Goal: Communication & Community: Answer question/provide support

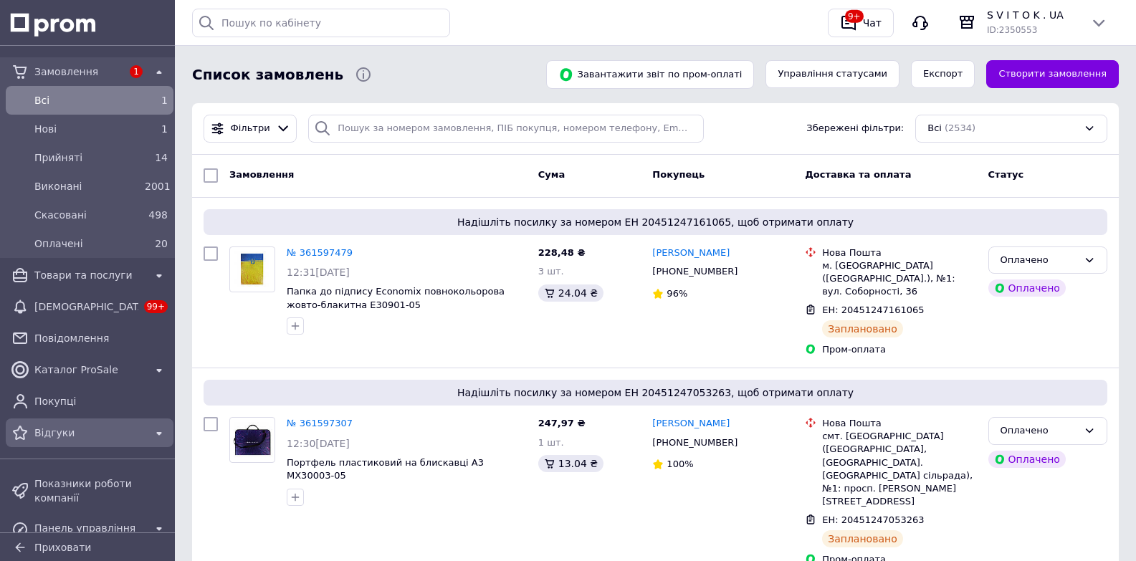
click at [71, 431] on span "Відгуки" at bounding box center [89, 433] width 110 height 14
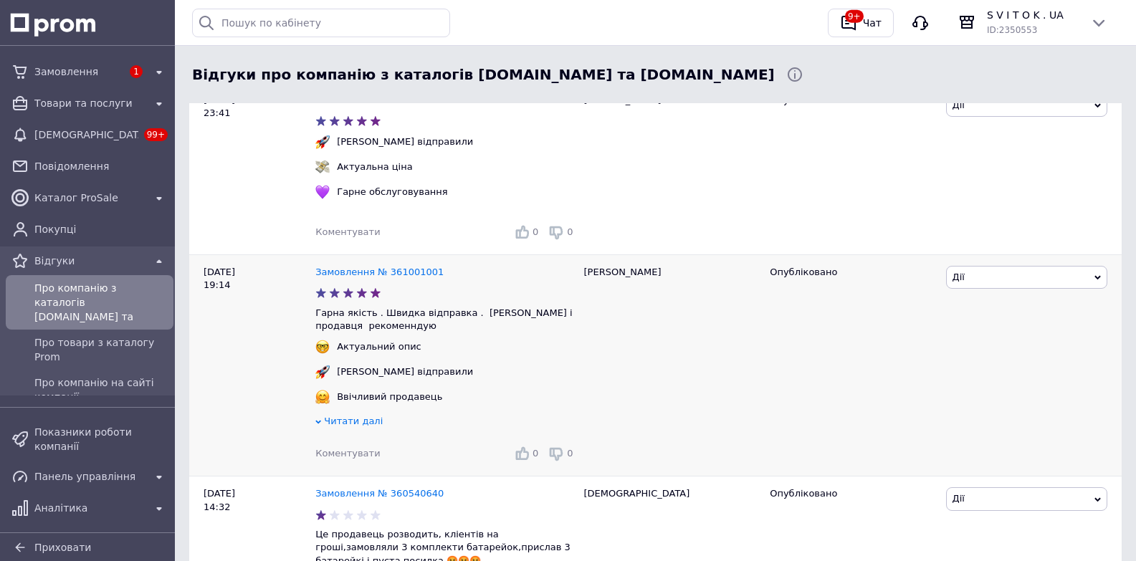
scroll to position [430, 0]
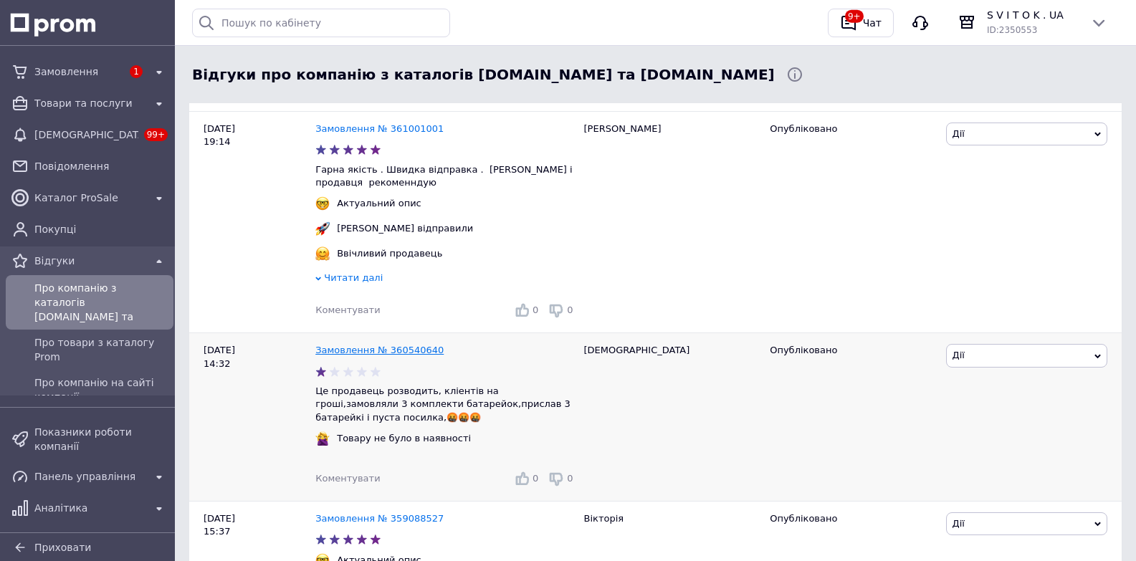
click at [410, 356] on link "Замовлення № 360540640" at bounding box center [379, 350] width 128 height 11
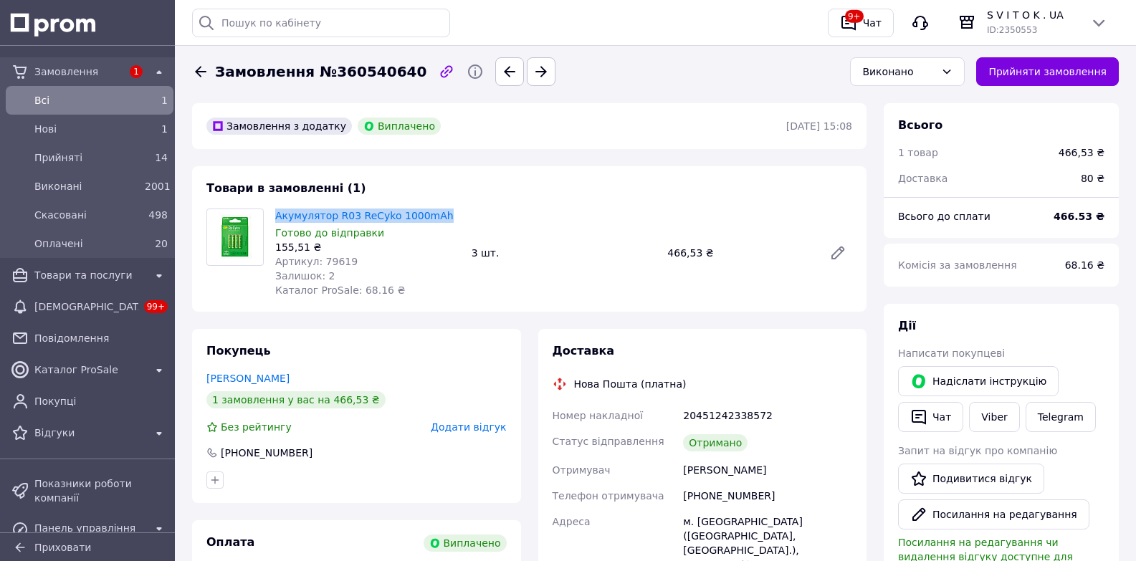
drag, startPoint x: 272, startPoint y: 215, endPoint x: 431, endPoint y: 219, distance: 159.2
click at [431, 219] on div "Акумулятор R03 ReCyko 1000mAh Готово до відправки 155,51 ₴ Артикул: 79619 Залиш…" at bounding box center [368, 253] width 196 height 95
copy link "Акумулятор R03 ReCyko 1000mAh"
click at [879, 22] on div "Чат" at bounding box center [872, 23] width 24 height 22
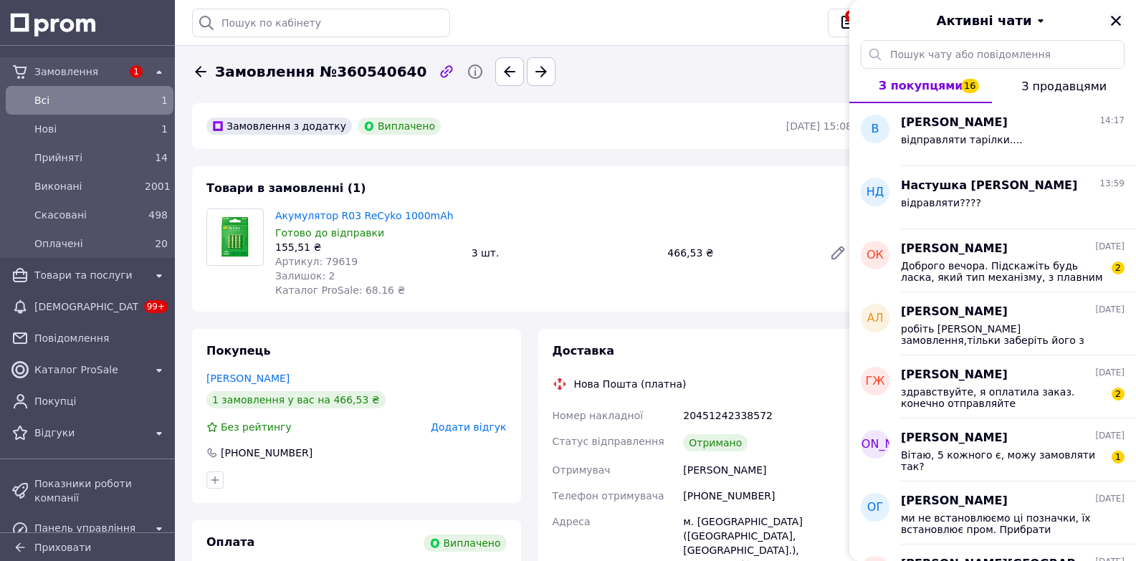
click at [1119, 20] on icon "Закрити" at bounding box center [1116, 20] width 13 height 13
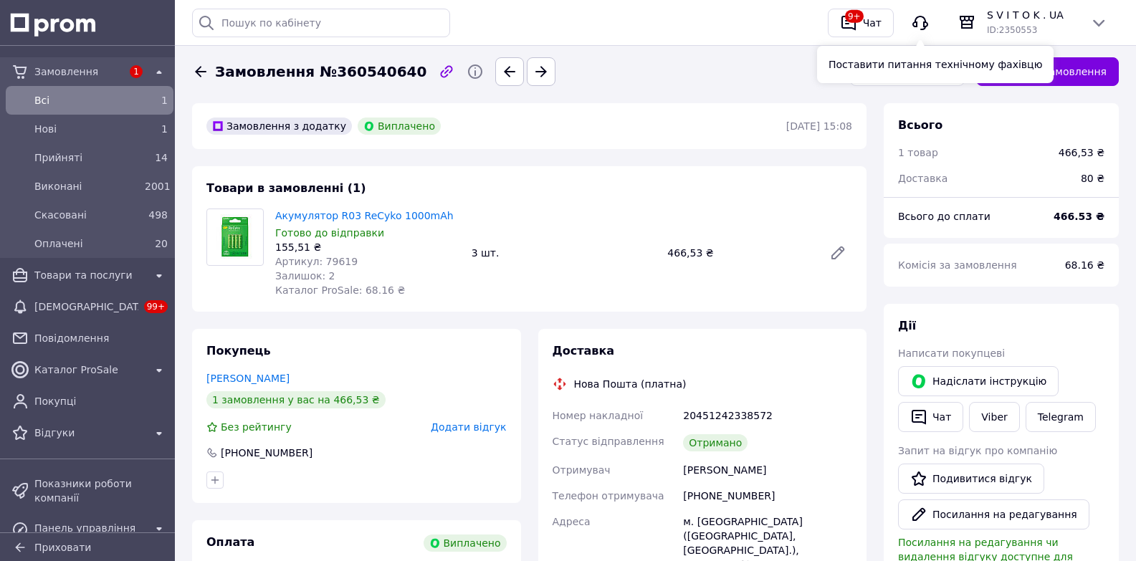
drag, startPoint x: 925, startPoint y: 26, endPoint x: 1118, endPoint y: 119, distance: 214.2
click at [925, 26] on icon "button" at bounding box center [921, 23] width 16 height 14
click at [945, 123] on div "Всього" at bounding box center [1001, 126] width 206 height 16
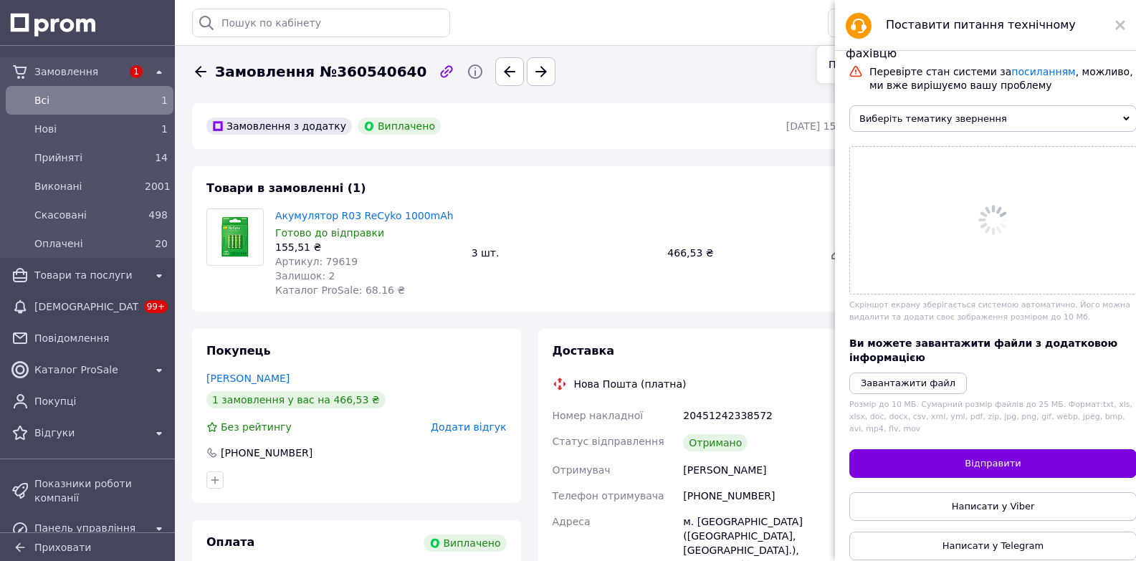
click at [1124, 119] on icon at bounding box center [1127, 118] width 6 height 6
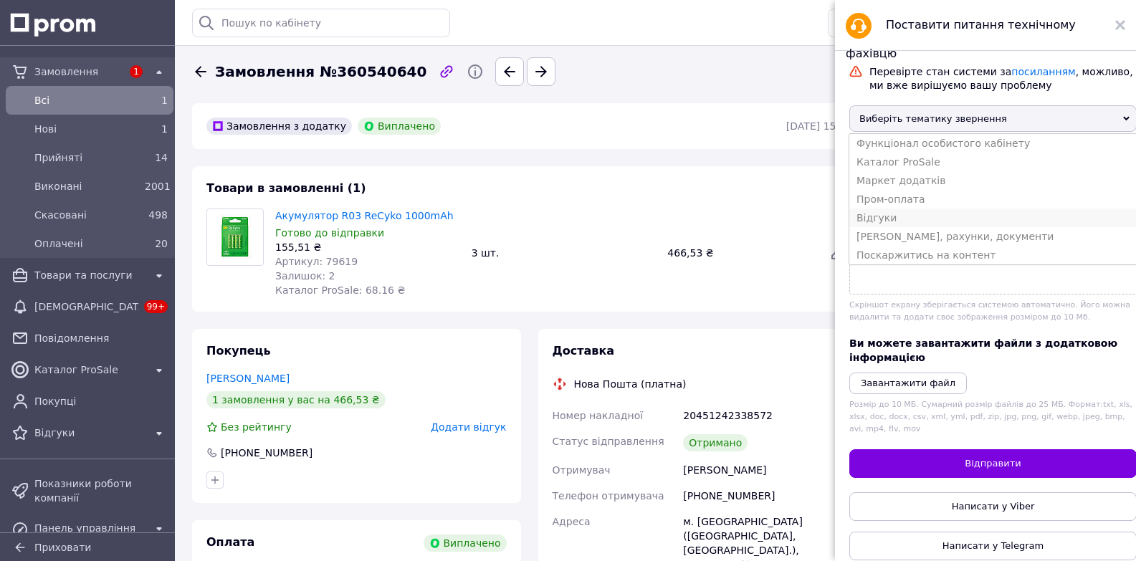
click at [886, 227] on li "Відгуки" at bounding box center [994, 218] width 288 height 19
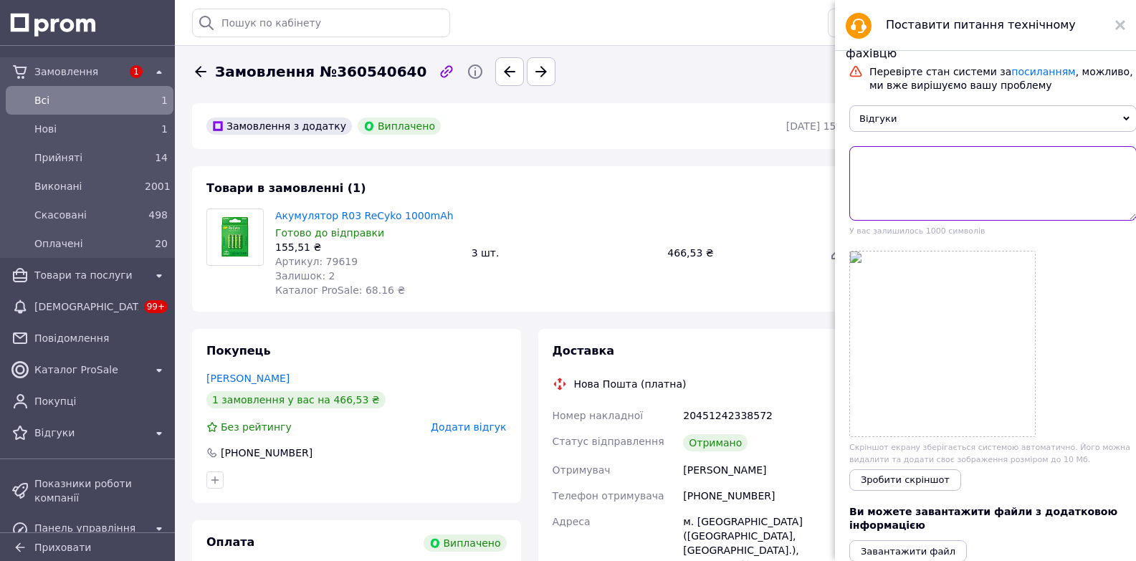
click at [958, 167] on textarea at bounding box center [994, 183] width 288 height 75
paste textarea "3шт"
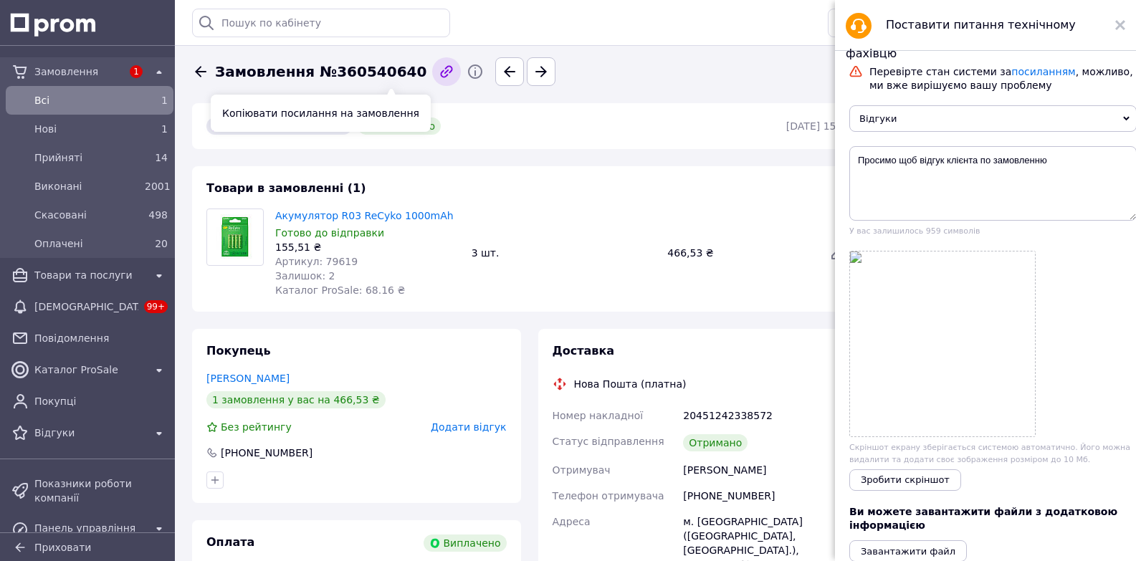
click at [438, 72] on icon "button" at bounding box center [446, 71] width 17 height 17
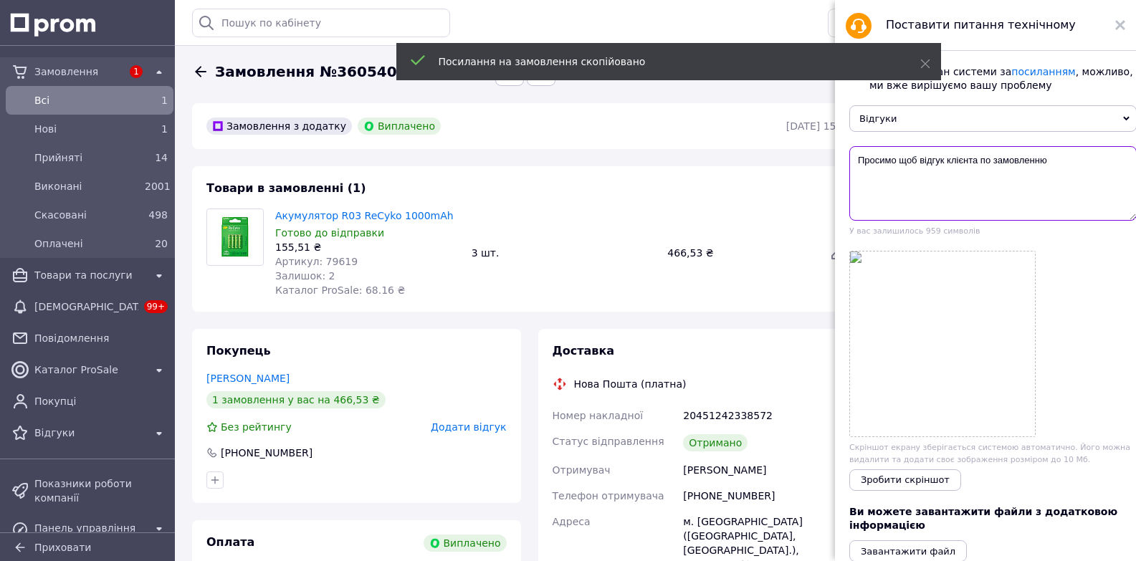
click at [1058, 166] on textarea "Просимо щоб відгук клієнта по замовленню" at bounding box center [994, 183] width 288 height 75
paste textarea "https://my.prom.ua/ua/cabinet/user/orders/360540640"
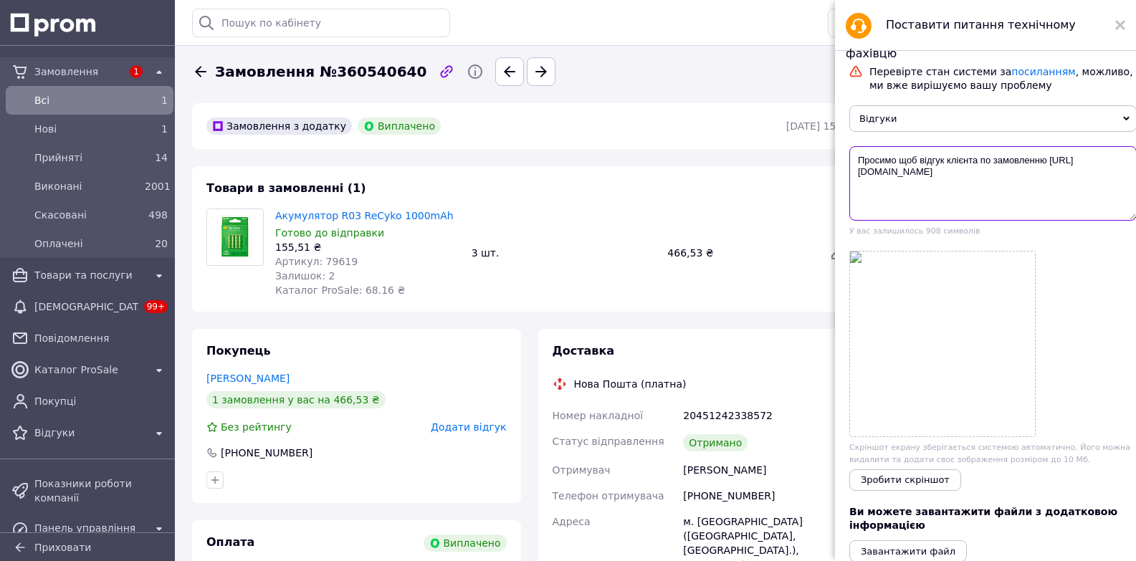
drag, startPoint x: 1048, startPoint y: 165, endPoint x: 1086, endPoint y: 153, distance: 39.0
click at [1049, 165] on textarea "Просимо щоб відгук клієнта по замовленню https://my.prom.ua/ua/cabinet/user/ord…" at bounding box center [994, 183] width 288 height 75
click at [1096, 168] on textarea "Просимо щоб відгук клієнта по замовленню 360540640" at bounding box center [994, 183] width 288 height 75
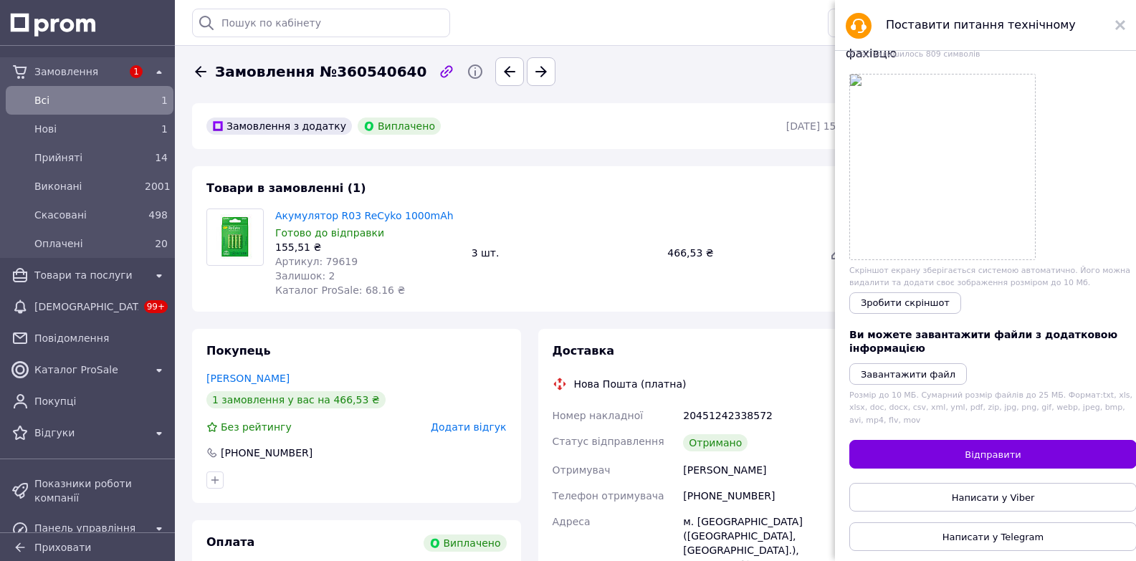
scroll to position [22, 0]
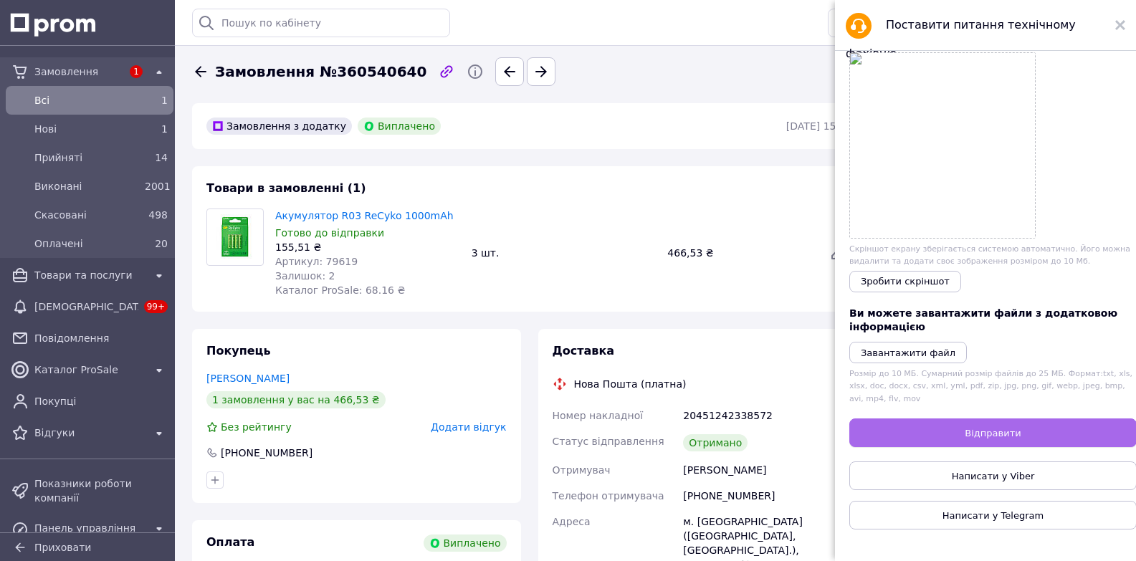
type textarea "Просимо щоб відгук клієнта по замовленню 360540640 не впливав на рейтинг нашої …"
click at [1025, 427] on button "Відправити" at bounding box center [994, 433] width 288 height 29
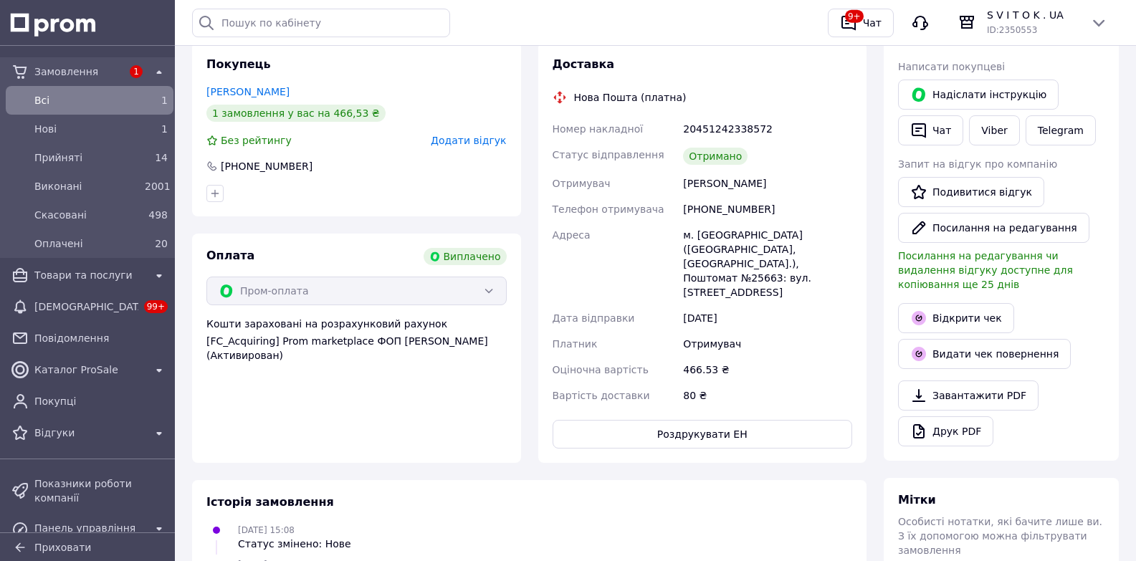
scroll to position [215, 0]
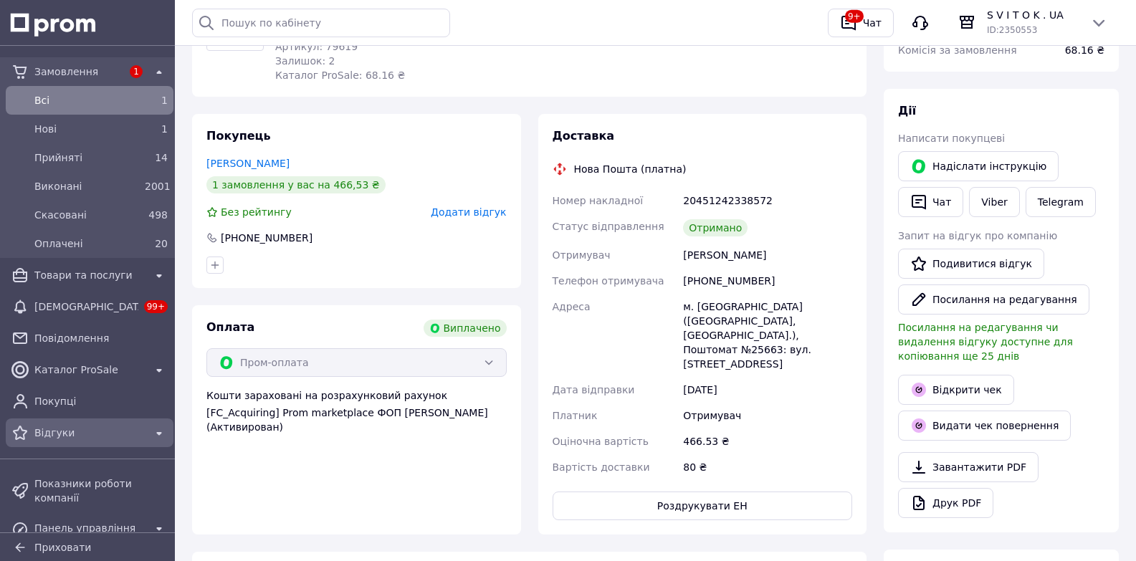
click at [47, 434] on span "Відгуки" at bounding box center [89, 433] width 110 height 14
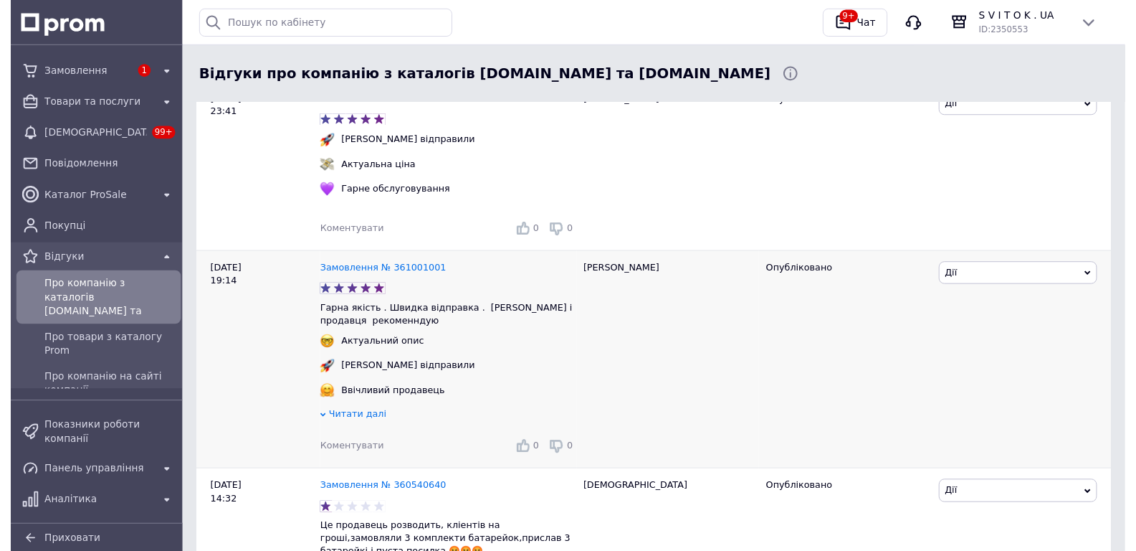
scroll to position [215, 0]
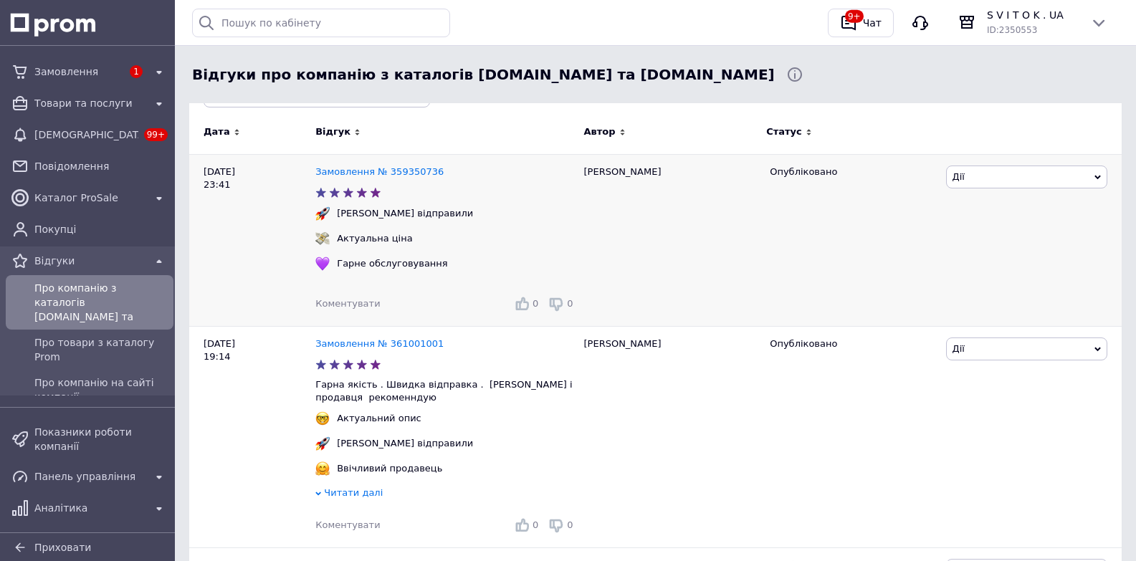
click at [351, 303] on span "Коментувати" at bounding box center [347, 303] width 65 height 11
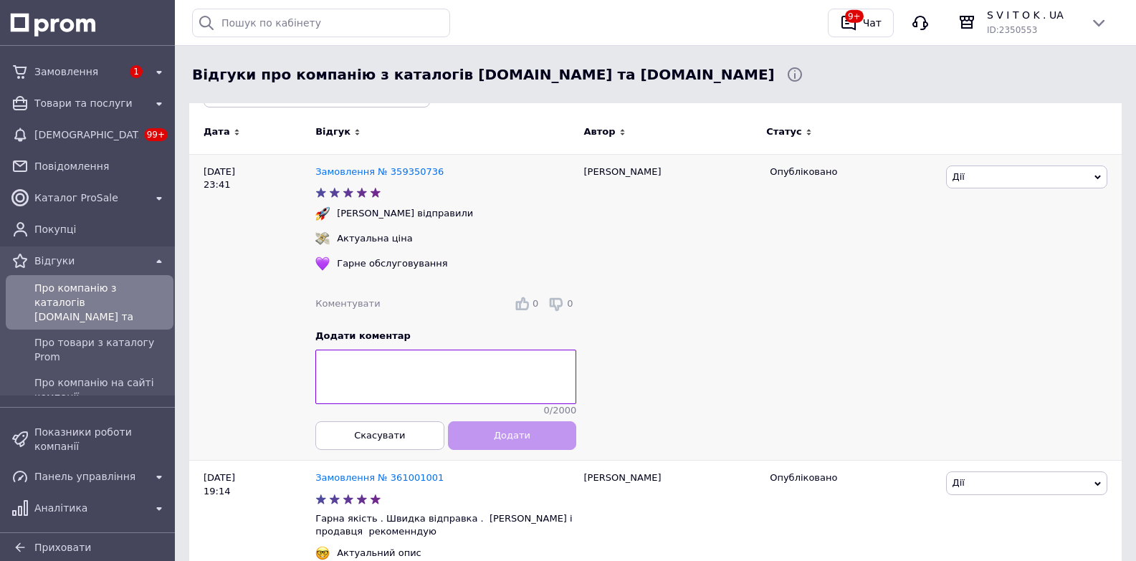
click at [441, 369] on textarea at bounding box center [445, 377] width 261 height 54
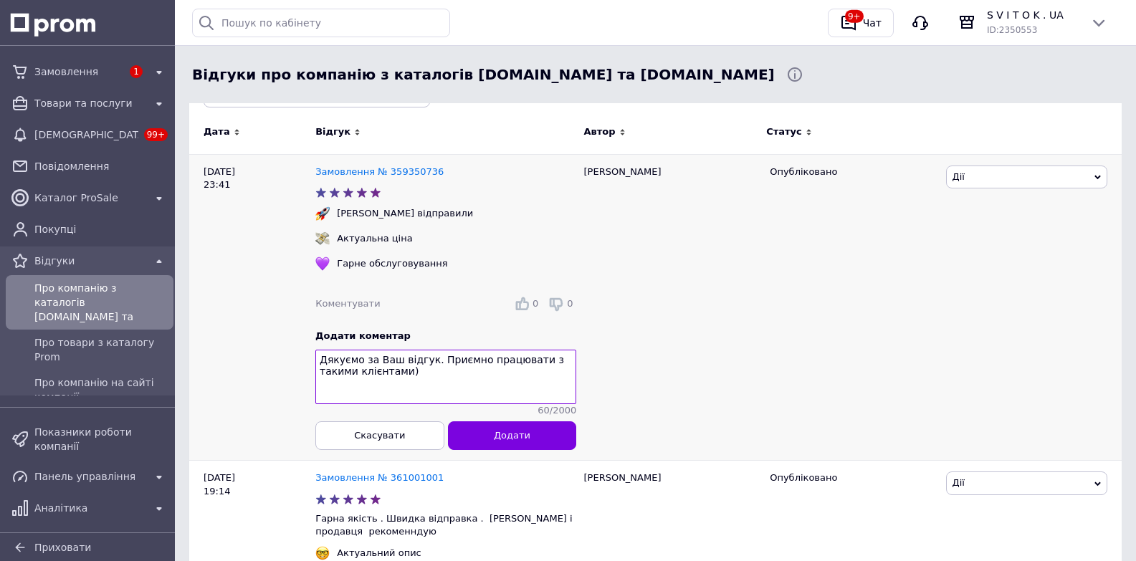
drag, startPoint x: 389, startPoint y: 383, endPoint x: 298, endPoint y: 354, distance: 94.8
click at [298, 354] on div "11.09.25 23:41 Замовлення № 359350736 Швидко відправили Актуальна ціна Гарне об…" at bounding box center [655, 307] width 933 height 307
type textarea "Дякуємо за Ваш відгук. Приємно працювати з такими клієнтами)"
click at [536, 442] on button "Додати" at bounding box center [512, 435] width 129 height 29
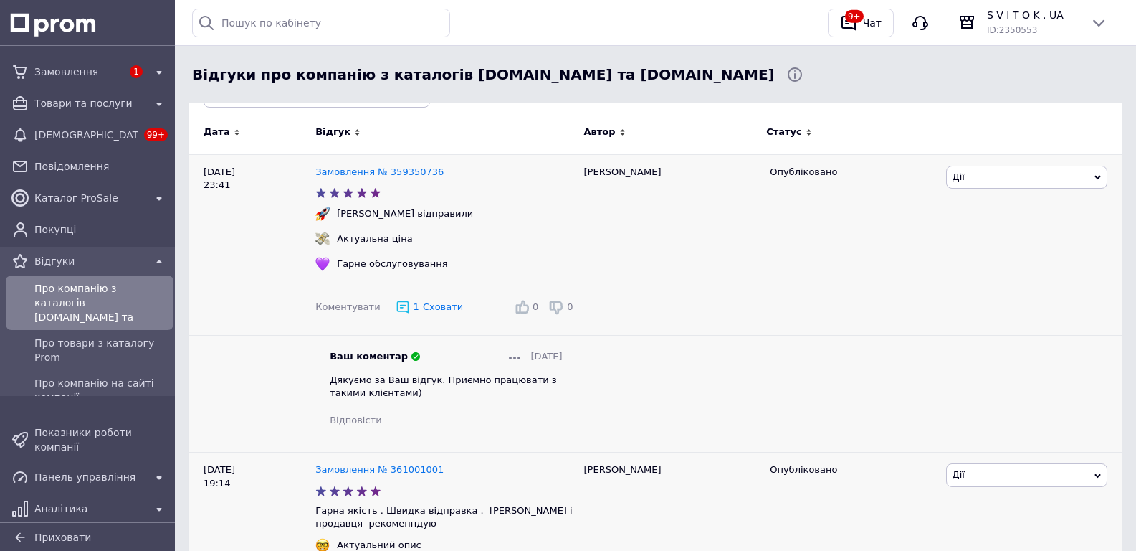
scroll to position [430, 0]
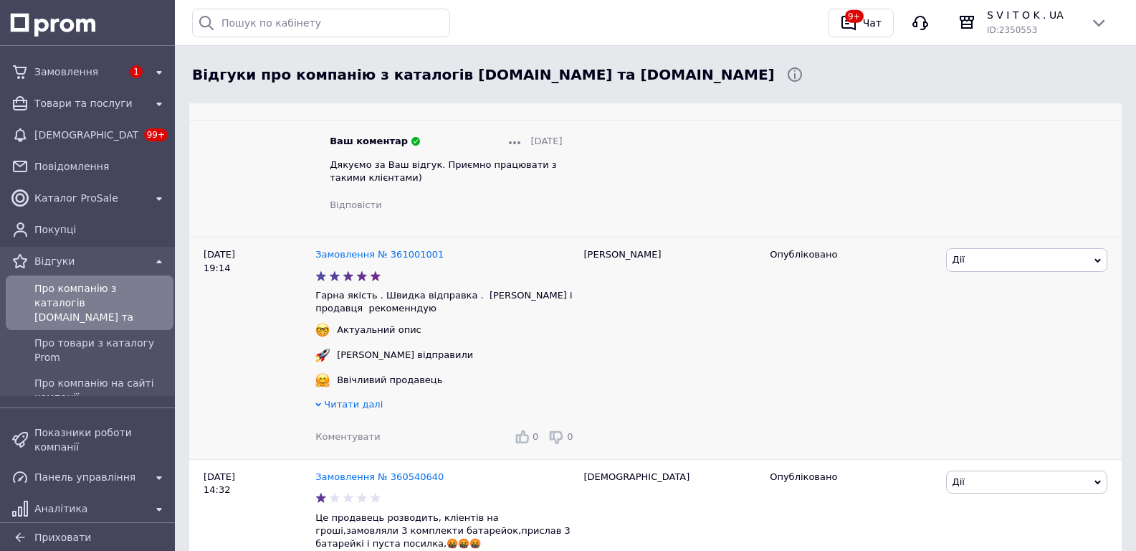
click at [356, 437] on span "Коментувати" at bounding box center [347, 436] width 65 height 11
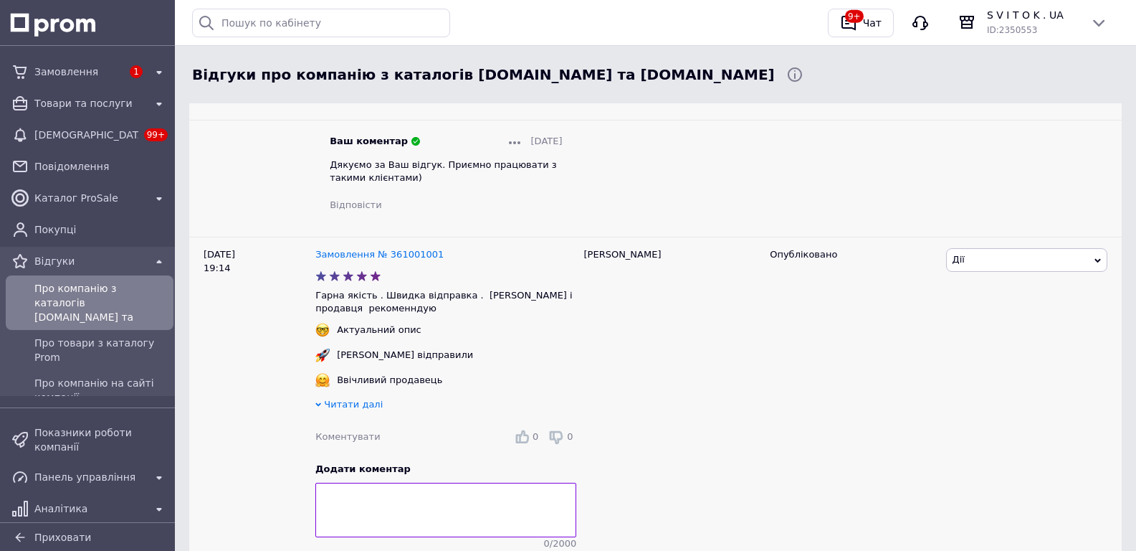
scroll to position [645, 0]
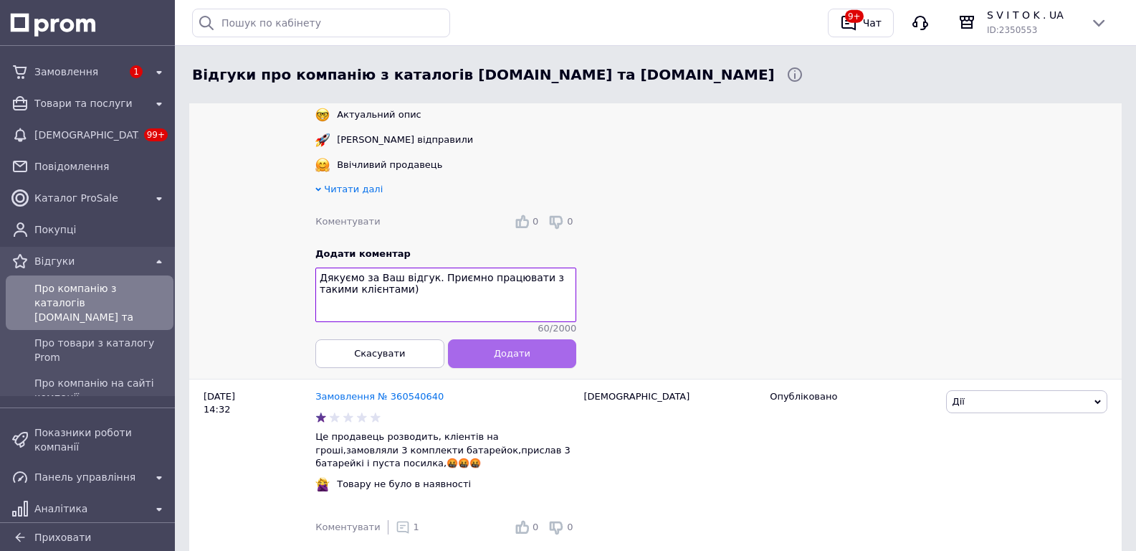
type textarea "Дякуємо за Ваш відгук. Приємно працювати з такими клієнтами)"
click at [486, 368] on button "Додати" at bounding box center [512, 353] width 129 height 29
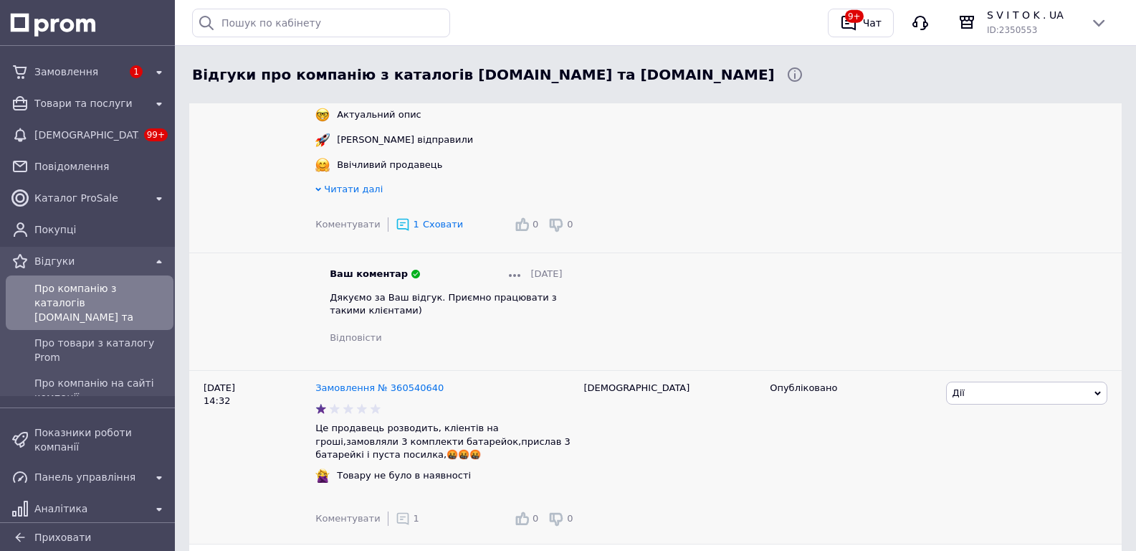
scroll to position [789, 0]
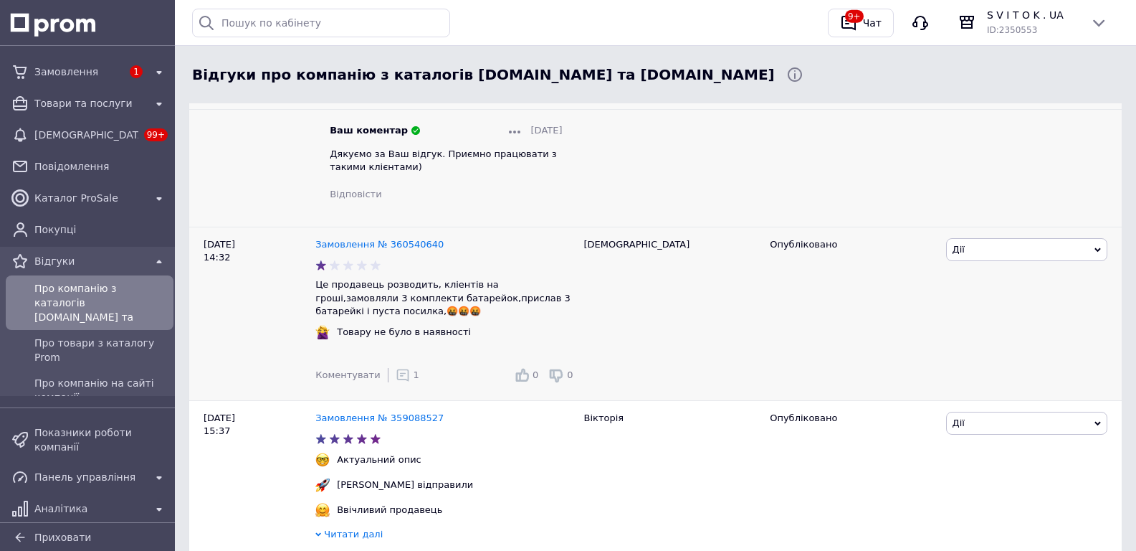
click at [396, 374] on icon at bounding box center [403, 375] width 14 height 14
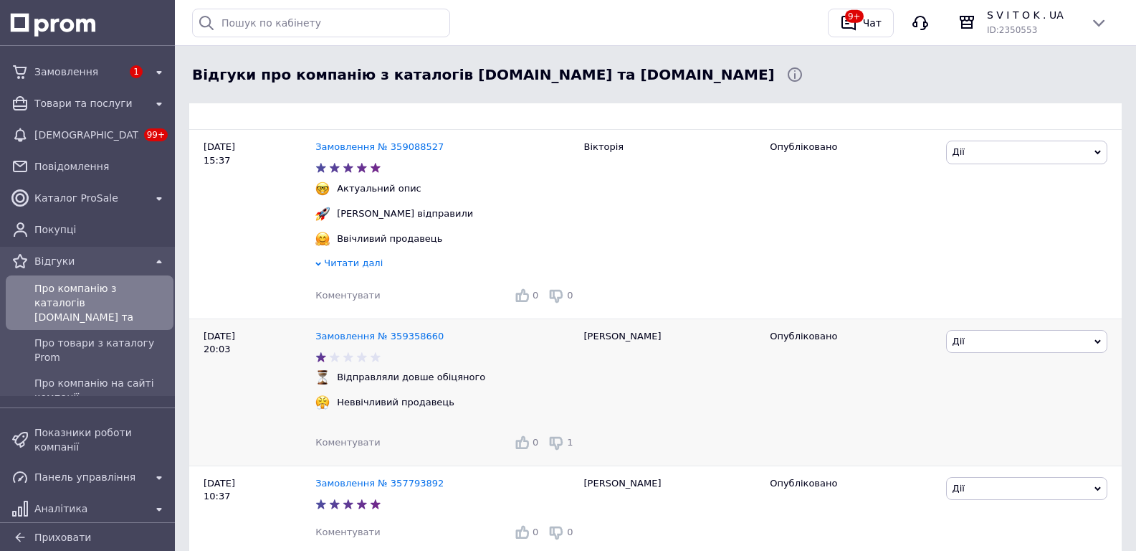
scroll to position [1362, 0]
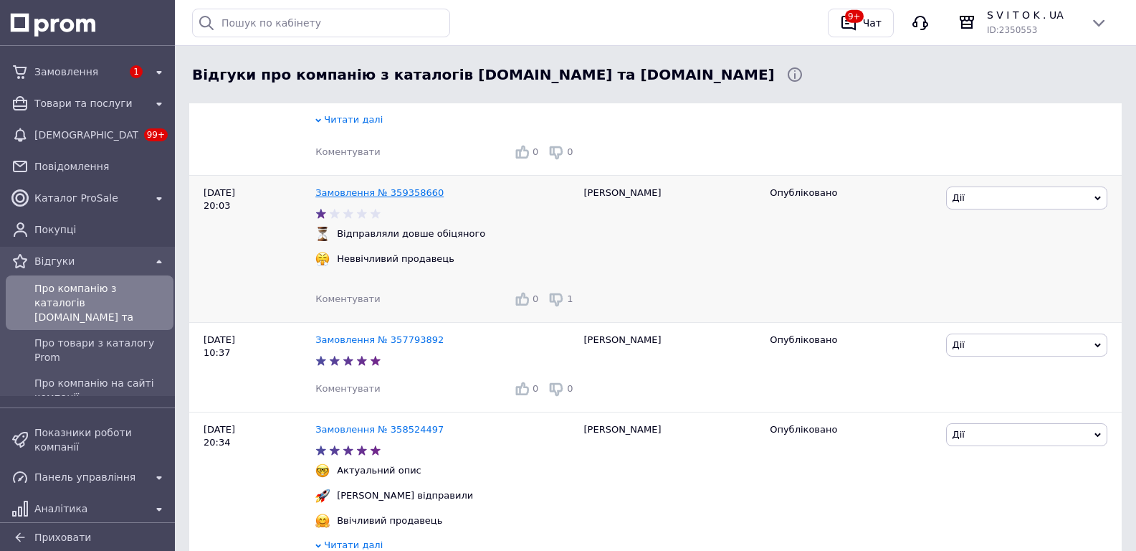
click at [371, 196] on link "Замовлення № 359358660" at bounding box center [379, 192] width 128 height 11
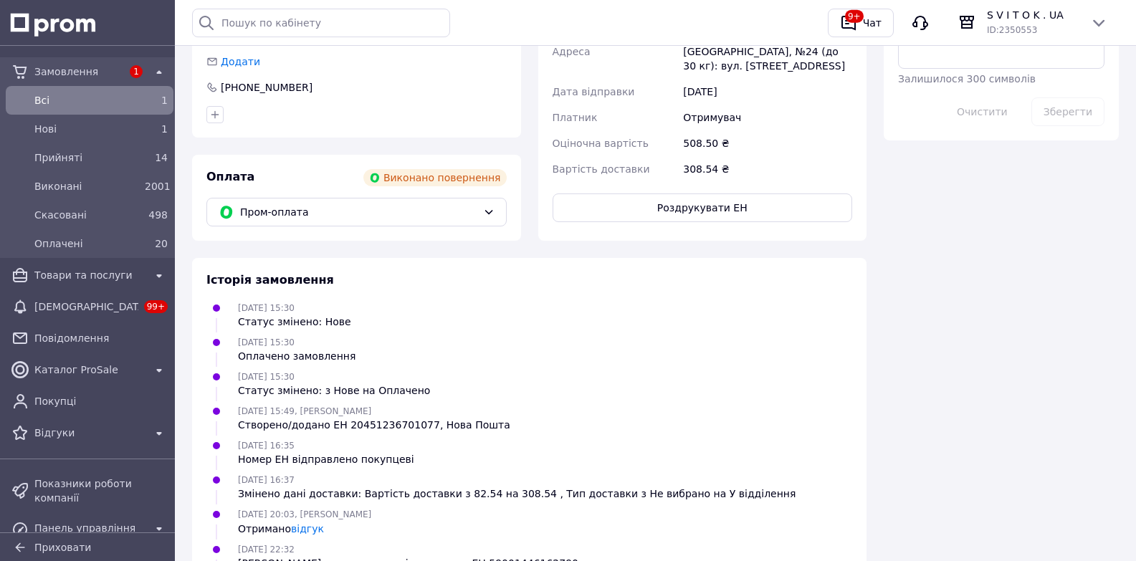
scroll to position [1119, 0]
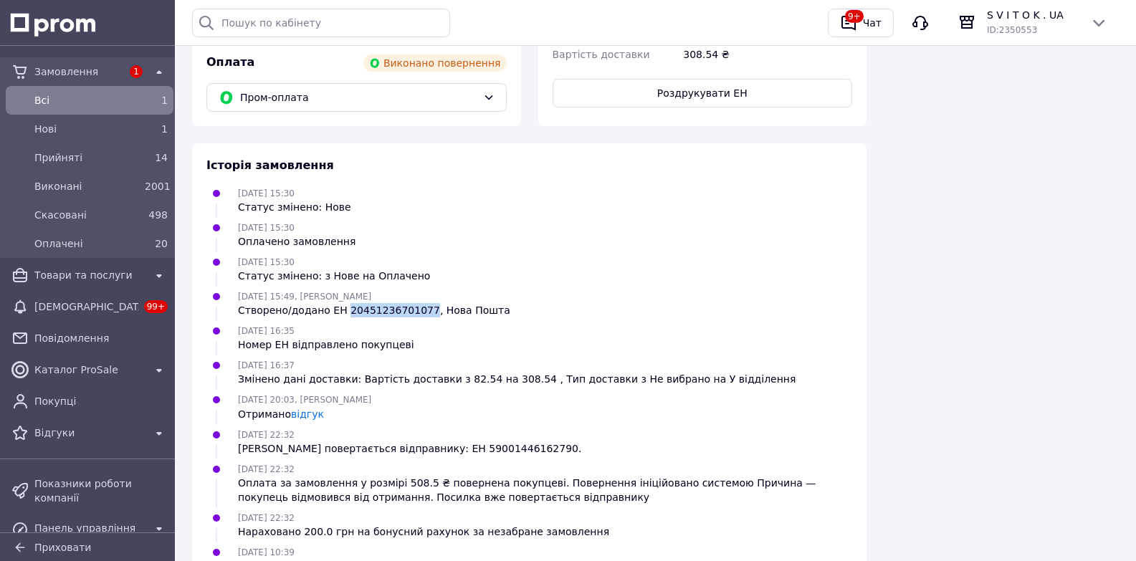
drag, startPoint x: 338, startPoint y: 237, endPoint x: 412, endPoint y: 235, distance: 73.1
click at [412, 303] on div "Створено/додано ЕН 20451236701077, Нова Пошта" at bounding box center [374, 310] width 272 height 14
copy div "20451236701077"
